Goal: Task Accomplishment & Management: Manage account settings

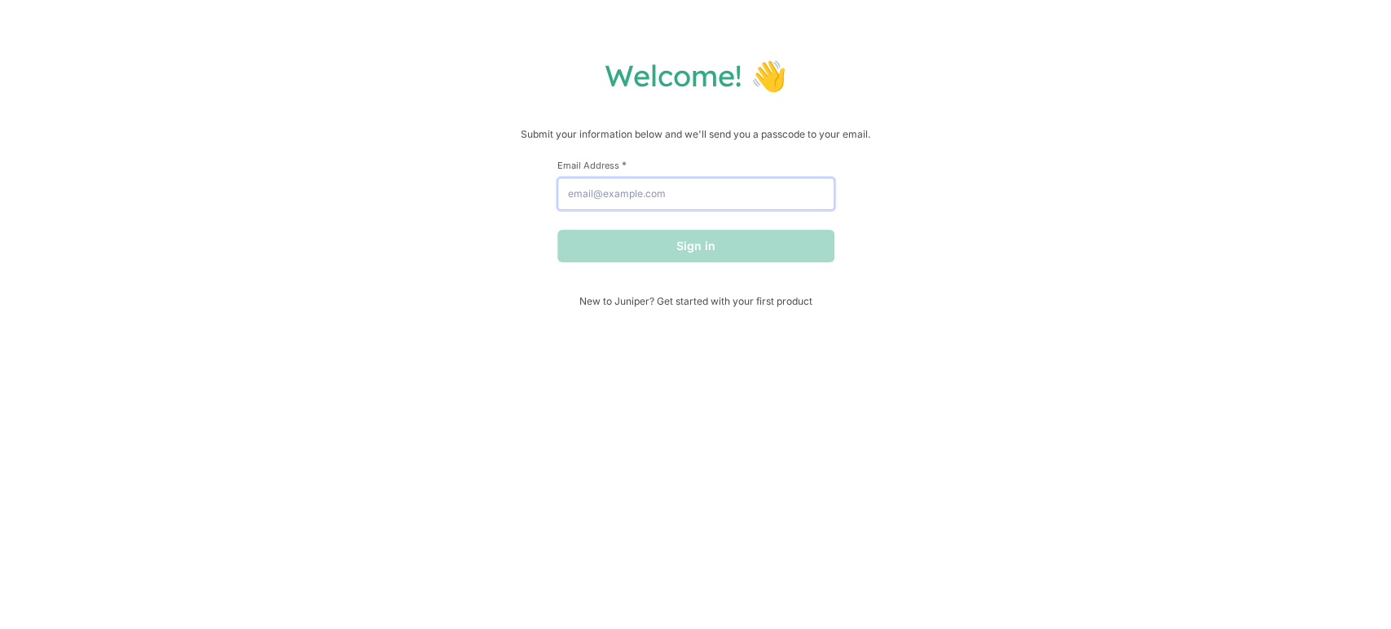
click at [653, 198] on input "Email Address *" at bounding box center [696, 194] width 277 height 33
type input "[PERSON_NAME][EMAIL_ADDRESS][DOMAIN_NAME]"
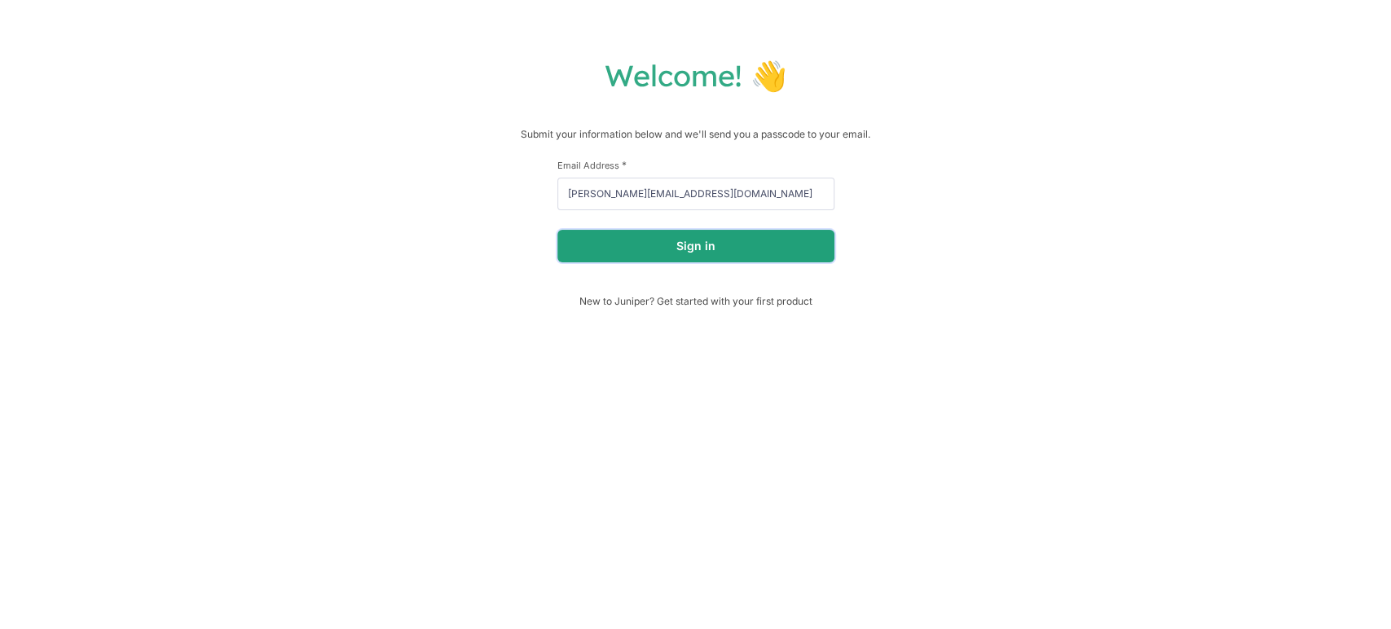
click at [643, 249] on button "Sign in" at bounding box center [696, 246] width 277 height 33
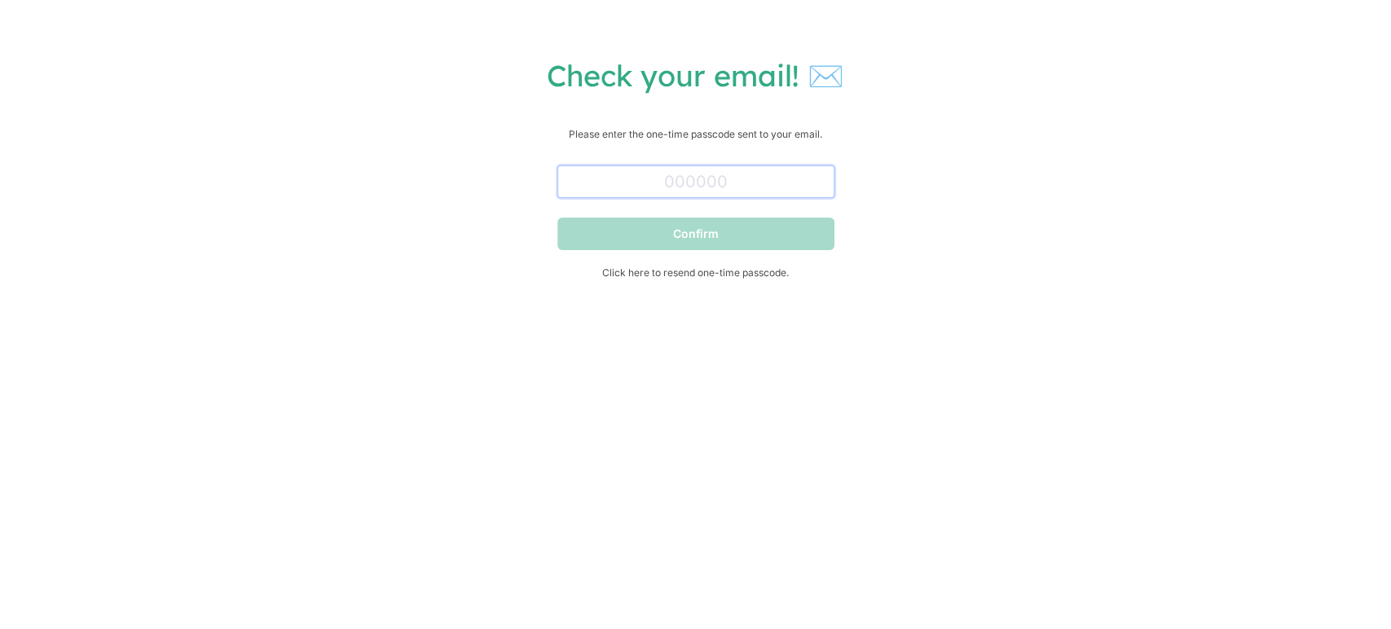
click at [677, 178] on input "text" at bounding box center [696, 181] width 277 height 33
paste input "858142"
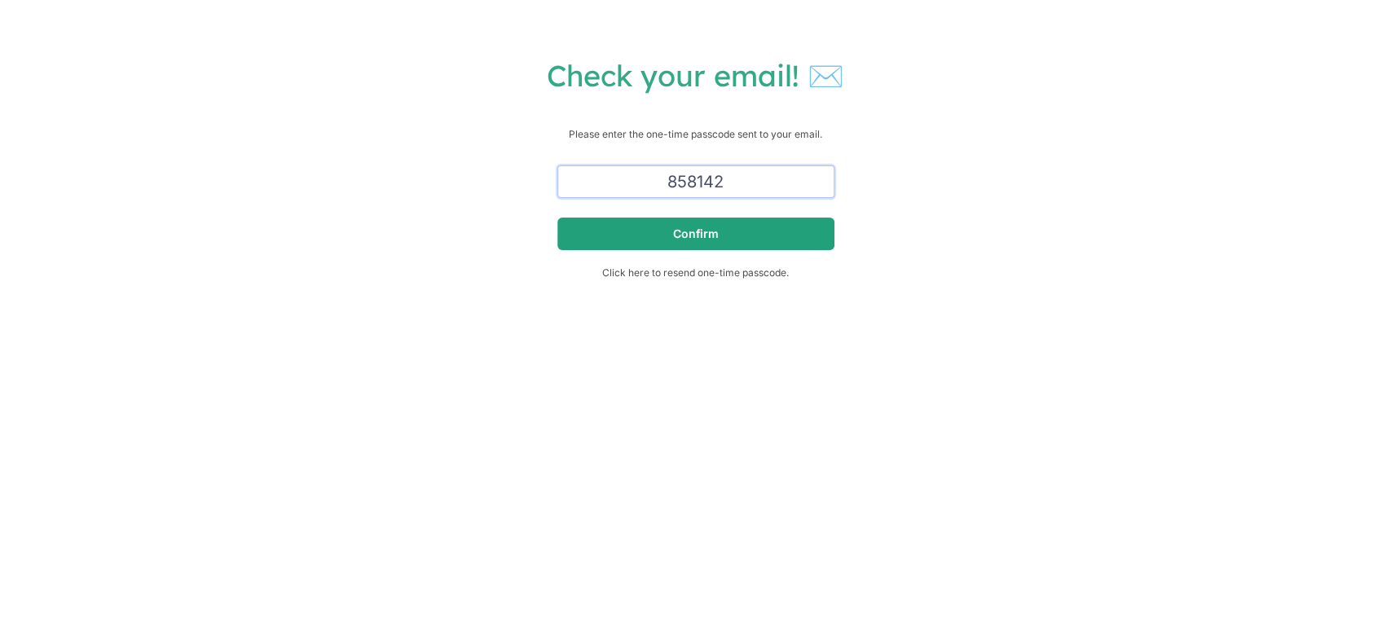
type input "858142"
click at [653, 229] on button "Confirm" at bounding box center [696, 234] width 277 height 33
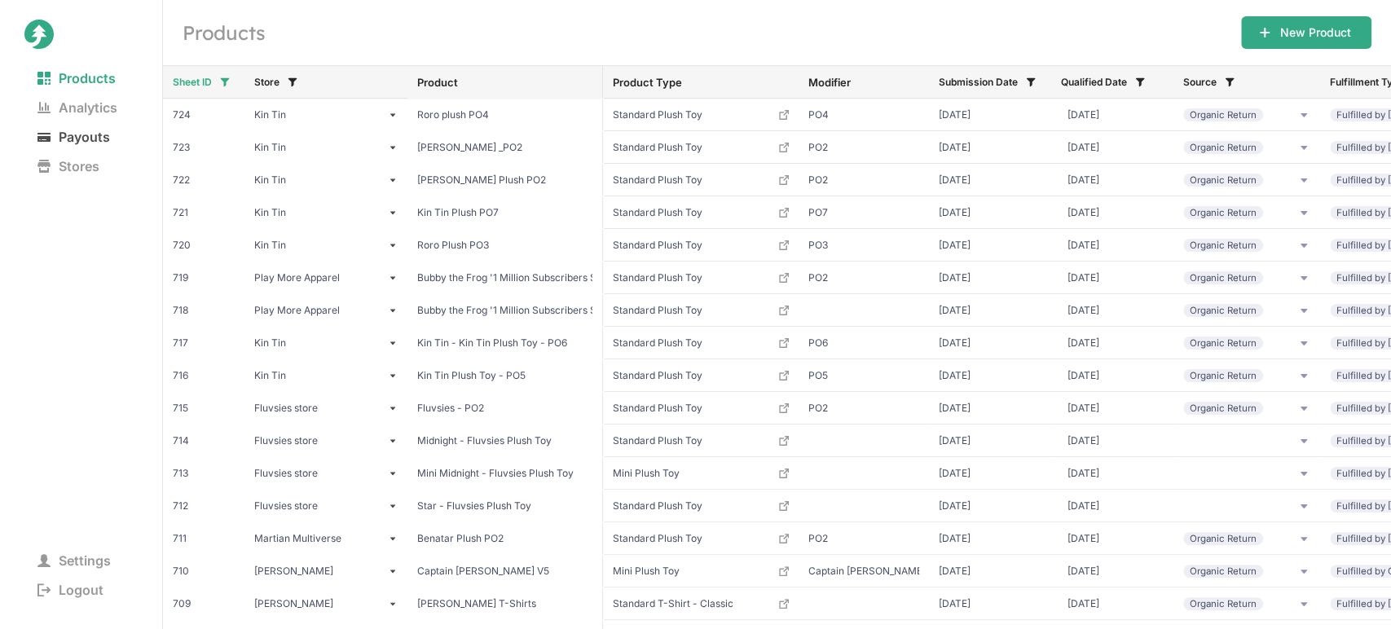
click at [97, 140] on span "Payouts" at bounding box center [73, 137] width 99 height 23
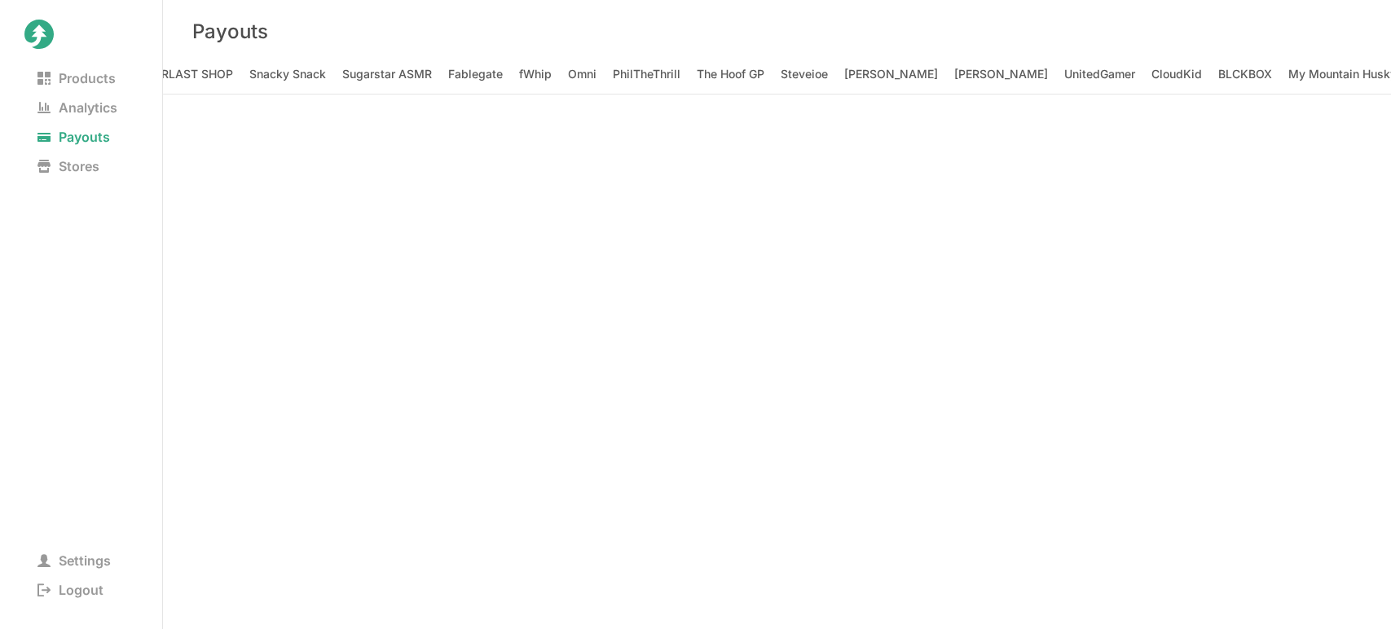
scroll to position [0, 4681]
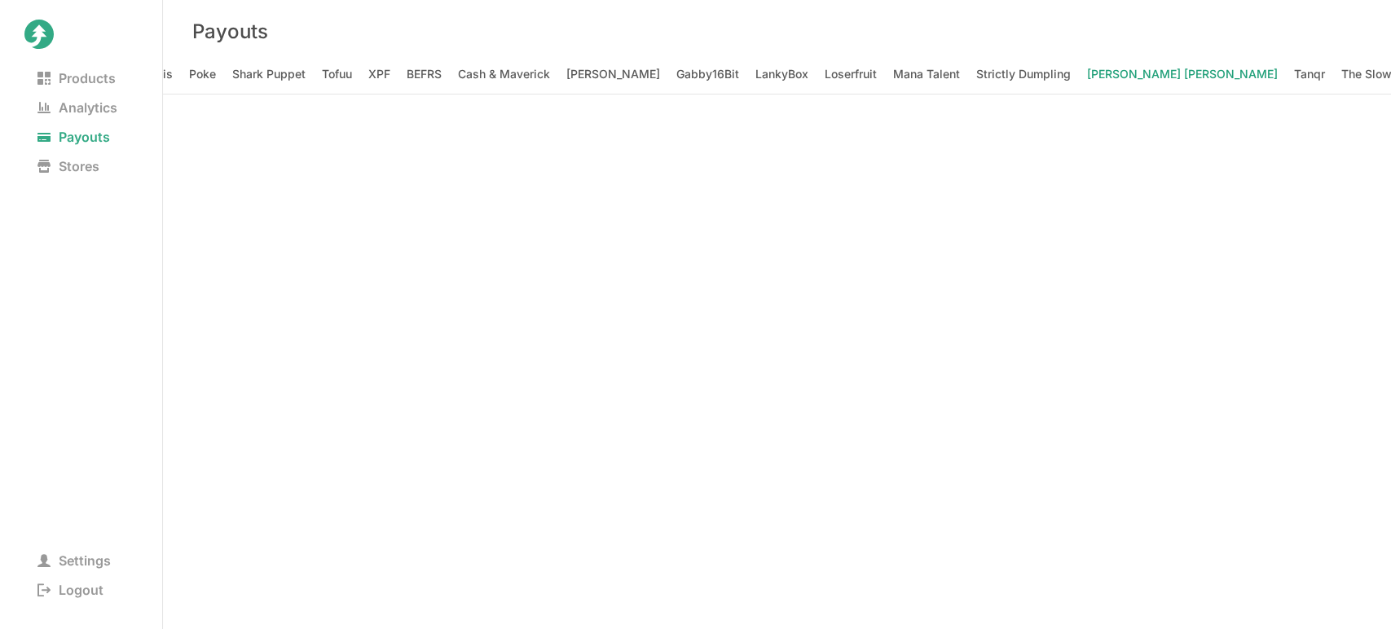
click at [1087, 70] on Elizabeth "[PERSON_NAME] [PERSON_NAME]" at bounding box center [1182, 74] width 191 height 23
click at [75, 589] on span "Logout" at bounding box center [70, 590] width 92 height 23
